Goal: Download file/media

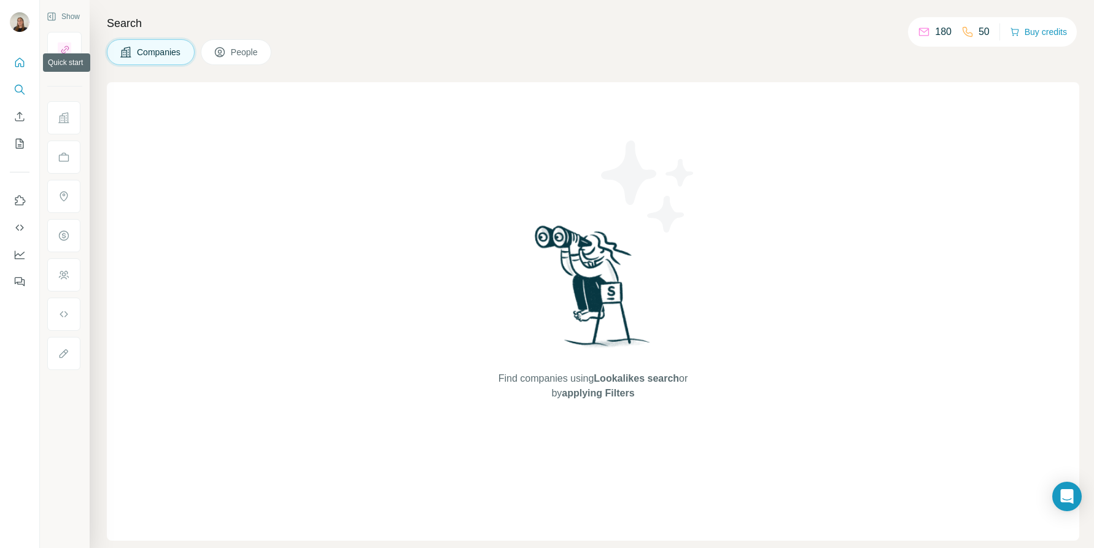
click at [19, 58] on icon "Quick start" at bounding box center [20, 62] width 12 height 12
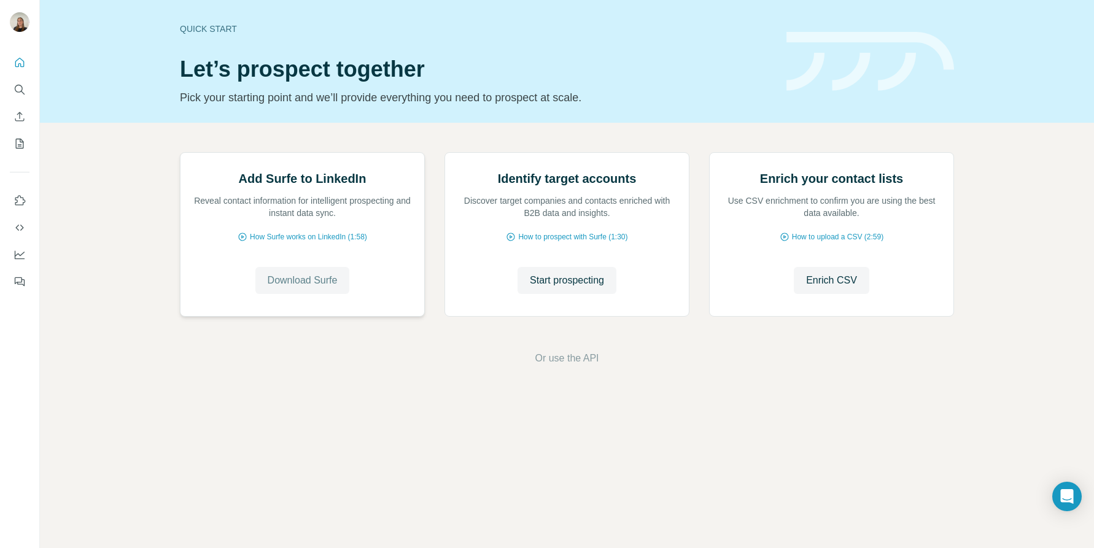
click at [330, 288] on span "Download Surfe" at bounding box center [303, 280] width 70 height 15
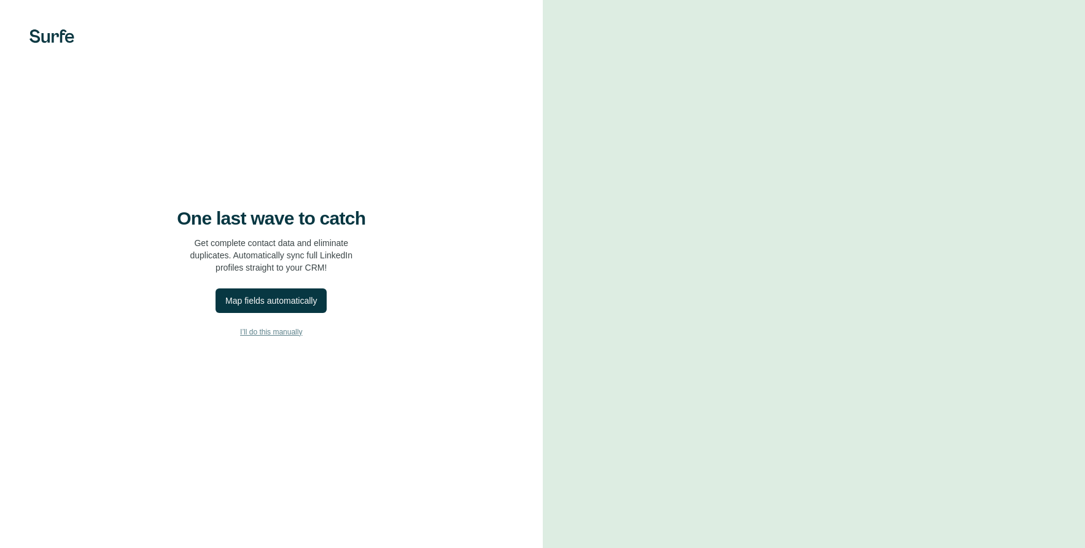
click at [270, 333] on span "I’ll do this manually" at bounding box center [271, 332] width 62 height 11
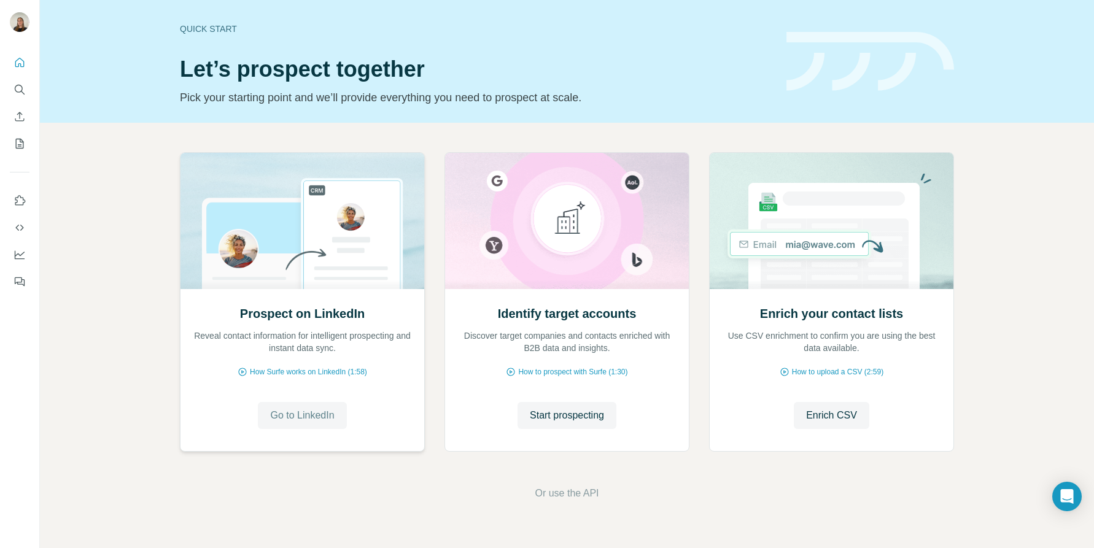
click at [301, 423] on button "Go to LinkedIn" at bounding box center [302, 415] width 88 height 27
